Goal: Navigation & Orientation: Find specific page/section

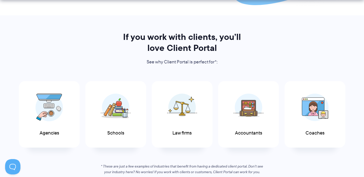
scroll to position [278, 0]
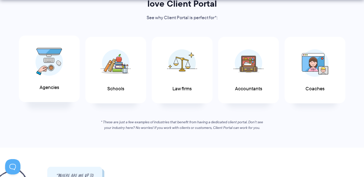
click at [50, 69] on img at bounding box center [49, 62] width 28 height 28
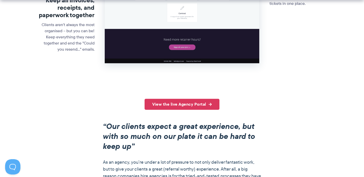
scroll to position [314, 0]
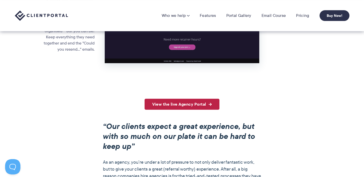
click at [179, 109] on link "View the live Agency Portal" at bounding box center [181, 103] width 75 height 11
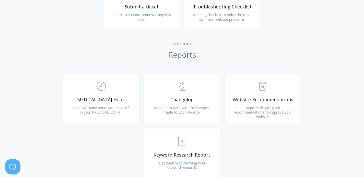
scroll to position [310, 0]
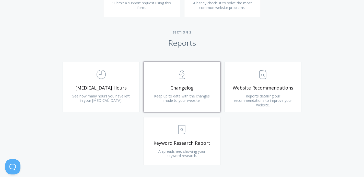
click at [170, 105] on link ".st0{fill:none;stroke:#000000;stroke-width:2;stroke-miterlimit:10;} Untitled-25…" at bounding box center [181, 87] width 77 height 50
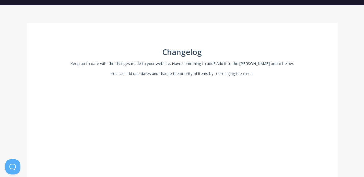
scroll to position [65, 0]
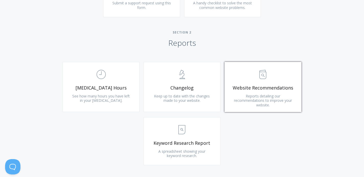
click at [270, 103] on link ".st0{fill:none;stroke:#000000;stroke-width:2;stroke-miterlimit:10;} Untitled-13…" at bounding box center [262, 87] width 77 height 50
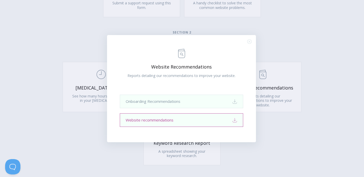
click at [219, 119] on link "Website recommendations Download" at bounding box center [181, 120] width 123 height 14
click at [328, 49] on div ".st0{fill:none;stroke:#000000;stroke-width:2;stroke-miterlimit:10;} Untitled-13…" at bounding box center [182, 88] width 364 height 177
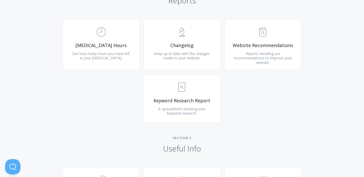
scroll to position [355, 0]
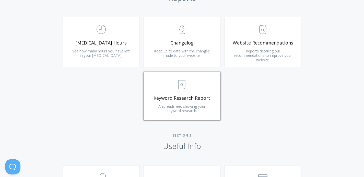
click at [195, 97] on span "Keyword Research Report" at bounding box center [181, 98] width 61 height 6
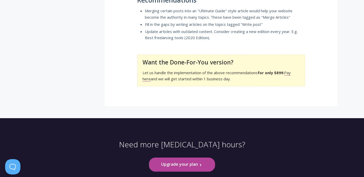
scroll to position [359, 0]
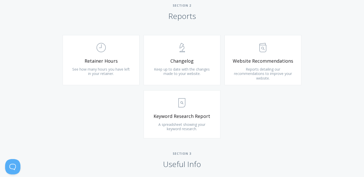
scroll to position [327, 0]
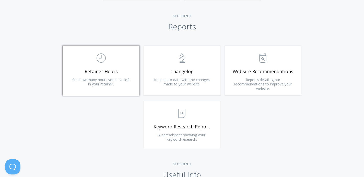
click at [110, 65] on span ".st0{fill:none;stroke:#000000;stroke-width:2;stroke-miterlimit:10;} Untitled-18" at bounding box center [100, 58] width 61 height 16
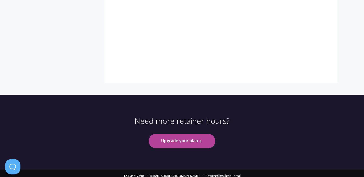
scroll to position [412, 0]
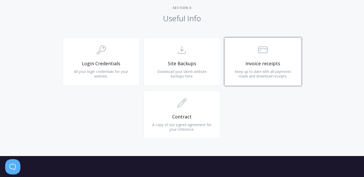
scroll to position [486, 0]
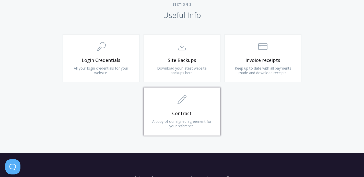
click at [208, 107] on span ".st0{fill:none;stroke:#000000;stroke-width:2;stroke-miterlimit:10;} 1. General" at bounding box center [181, 100] width 61 height 16
